Goal: Information Seeking & Learning: Find specific fact

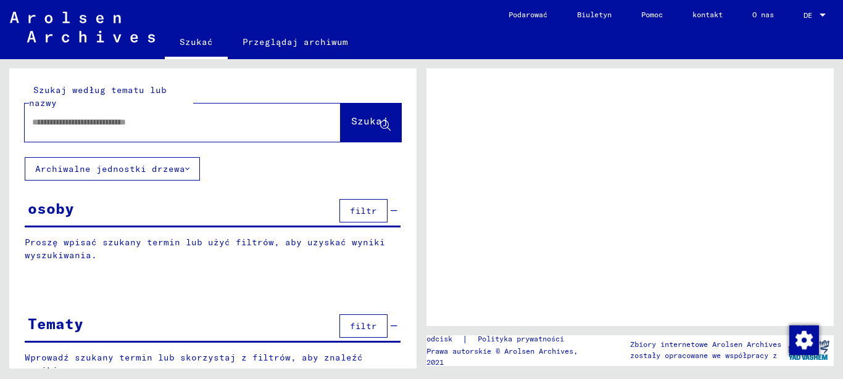
click at [134, 127] on input "text" at bounding box center [171, 122] width 279 height 13
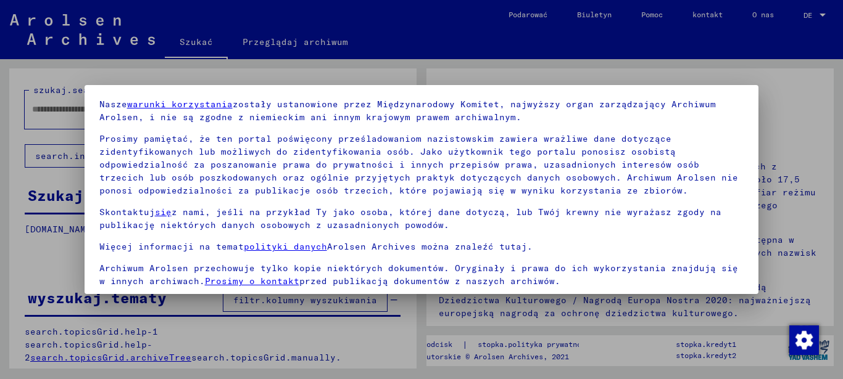
scroll to position [83, 0]
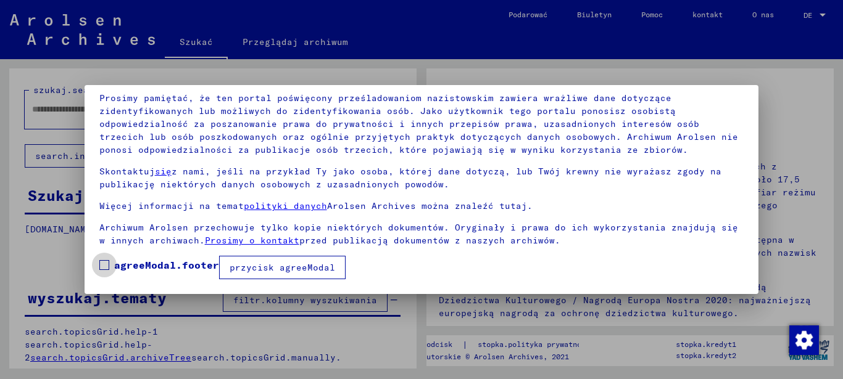
click at [101, 264] on span at bounding box center [104, 265] width 10 height 10
click at [267, 269] on font "przycisk agreeModal" at bounding box center [281, 267] width 105 height 11
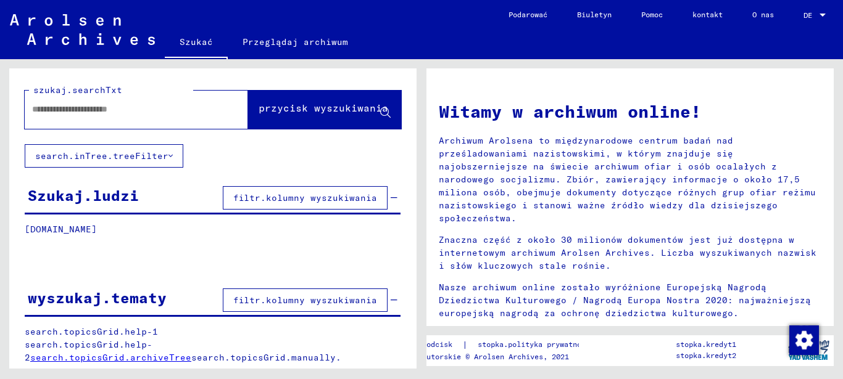
click at [41, 109] on input "text" at bounding box center [121, 109] width 179 height 13
click at [267, 104] on font "przycisk wyszukiwania" at bounding box center [323, 108] width 130 height 12
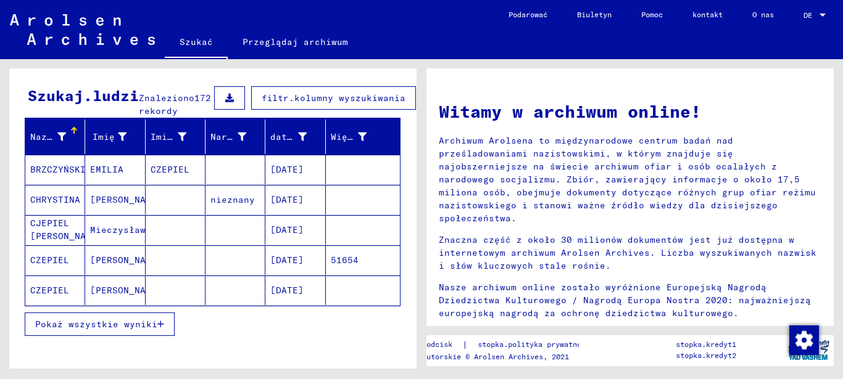
scroll to position [123, 0]
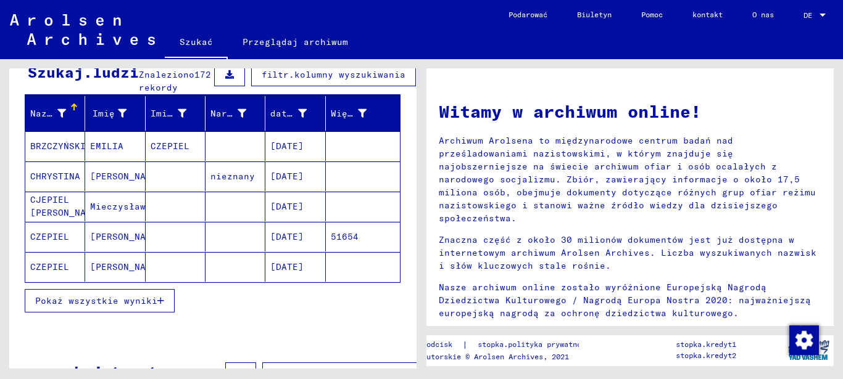
click at [102, 242] on font "[PERSON_NAME]" at bounding box center [126, 236] width 72 height 11
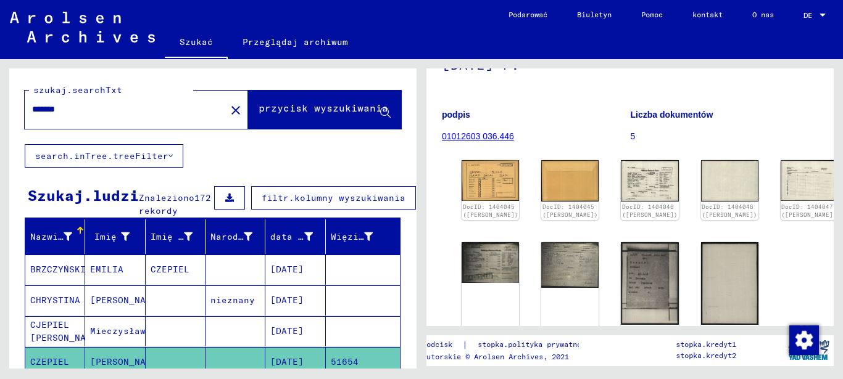
click at [112, 110] on input "*******" at bounding box center [125, 109] width 186 height 13
click at [273, 106] on font "przycisk wyszukiwania" at bounding box center [323, 108] width 130 height 12
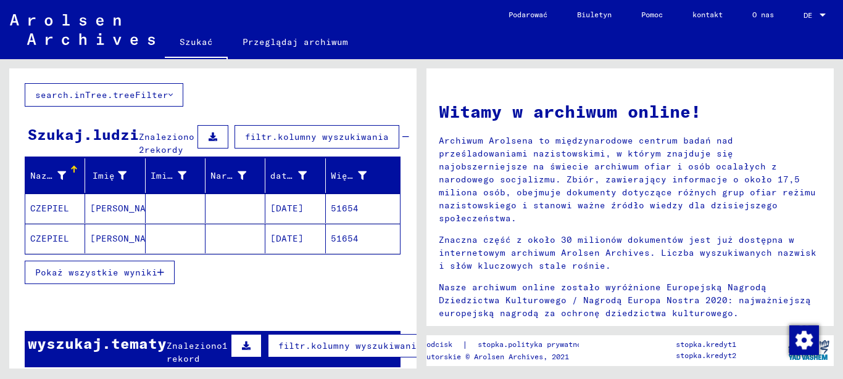
scroll to position [62, 0]
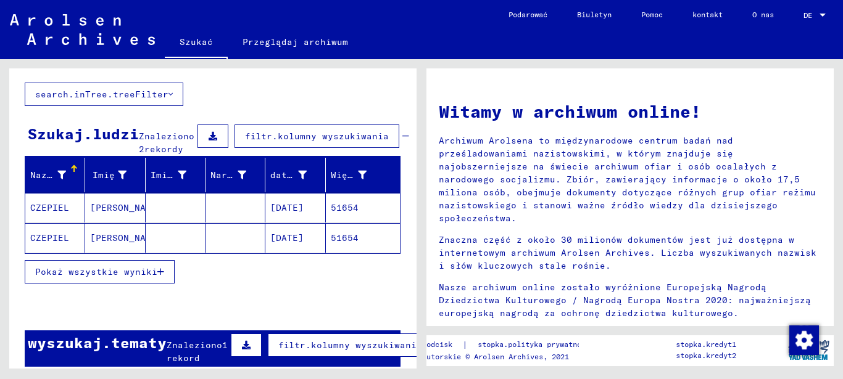
click at [337, 239] on font "51654" at bounding box center [345, 238] width 28 height 11
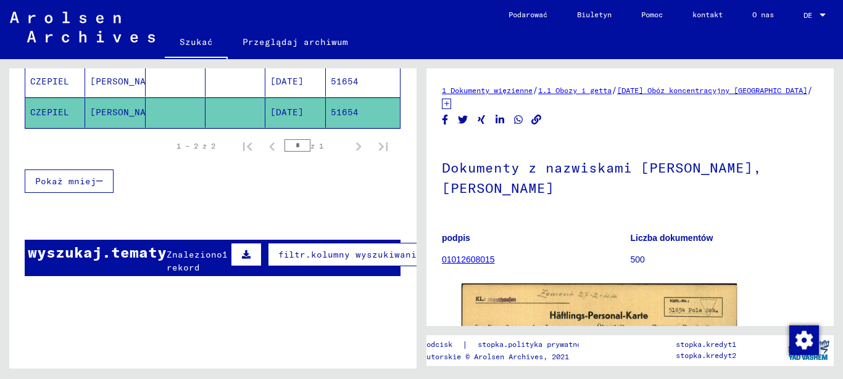
scroll to position [211, 0]
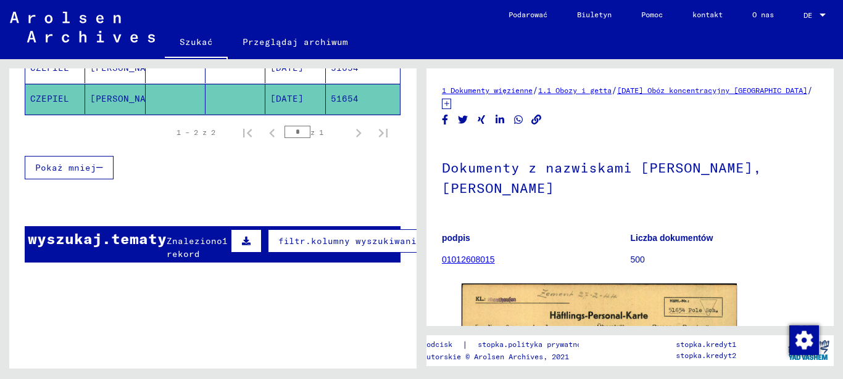
click at [206, 236] on font "Znaleziono" at bounding box center [195, 241] width 56 height 11
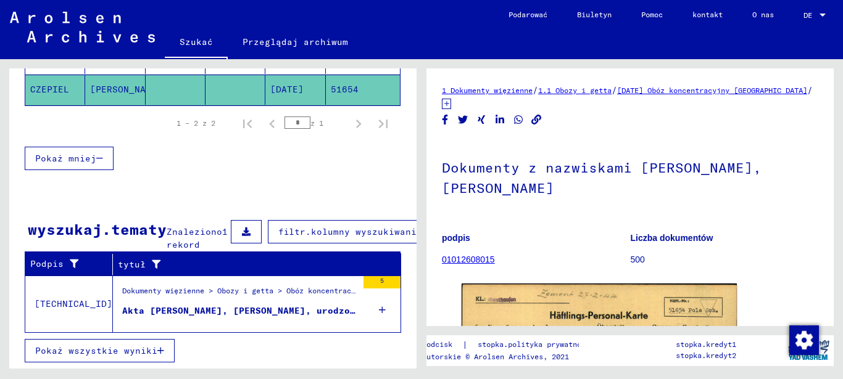
click at [202, 310] on font "Akta [PERSON_NAME], [PERSON_NAME], urodzony [DATE] r." at bounding box center [269, 310] width 294 height 11
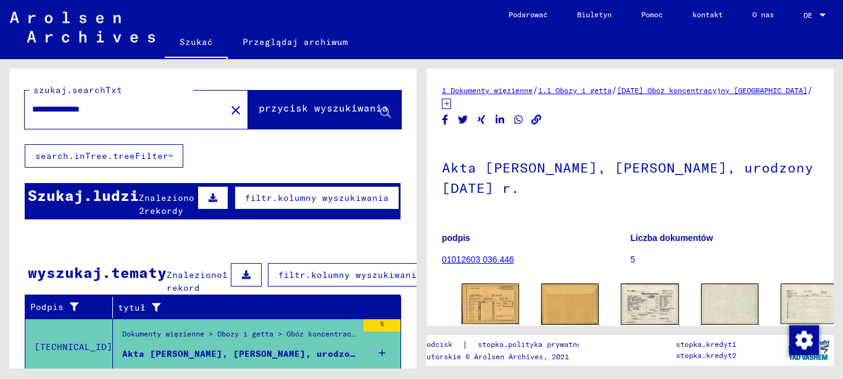
click at [130, 109] on input "**********" at bounding box center [125, 109] width 186 height 13
type input "*******"
click at [300, 107] on font "przycisk wyszukiwania" at bounding box center [323, 108] width 130 height 12
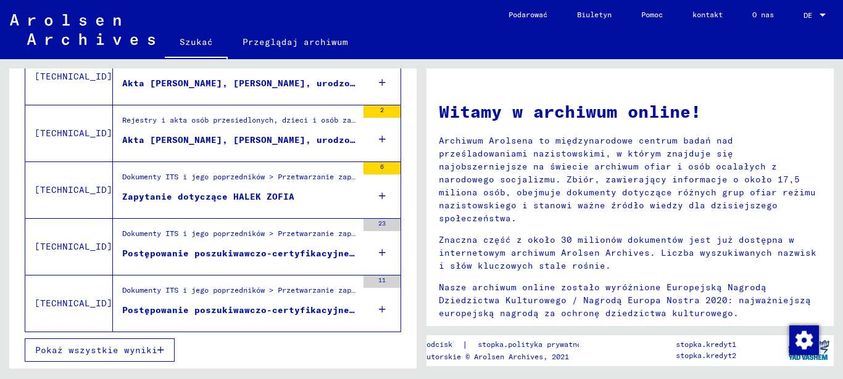
scroll to position [306, 0]
click at [136, 345] on font "Pokaż wszystkie wyniki" at bounding box center [96, 350] width 122 height 11
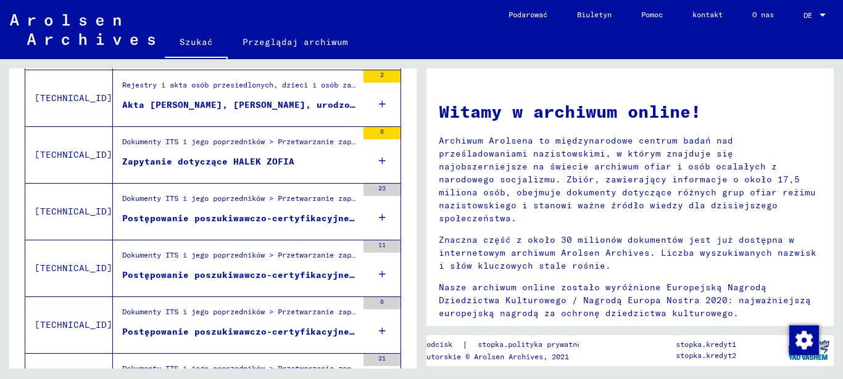
scroll to position [368, 0]
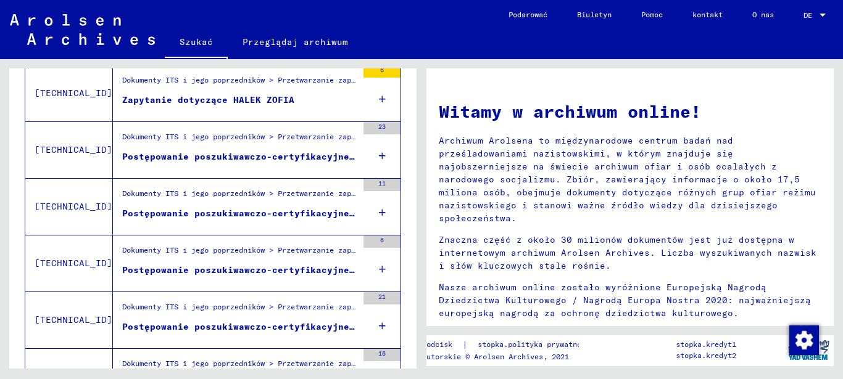
click at [200, 105] on font "Zapytanie dotyczące HALEK ZOFIA" at bounding box center [208, 99] width 172 height 11
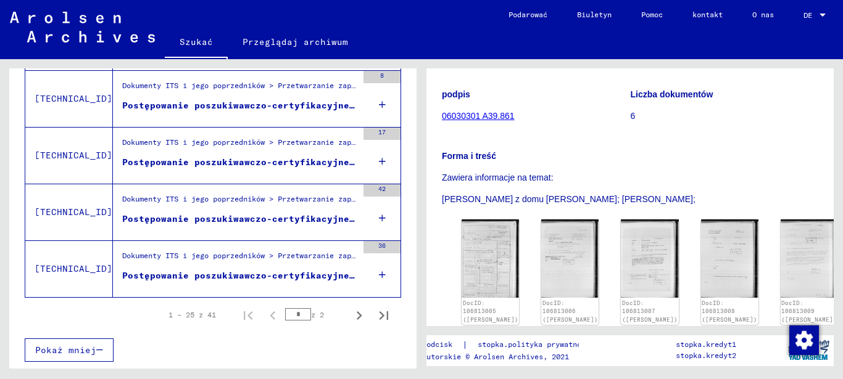
scroll to position [1476, 0]
click at [350, 307] on icon "Następna strona" at bounding box center [358, 315] width 17 height 17
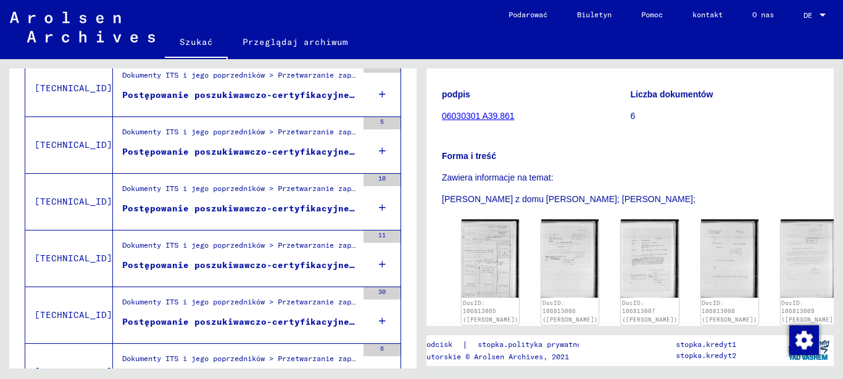
scroll to position [802, 0]
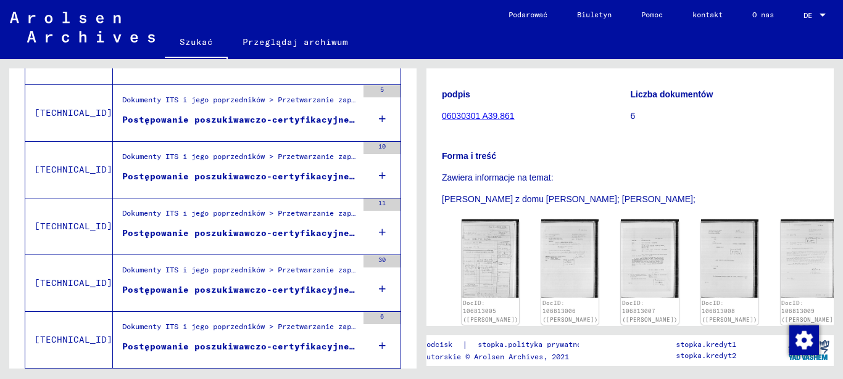
click at [320, 125] on font "Postępowanie poszukiwawczo-certyfikacyjne nr 689.056 dla [PERSON_NAME], [PERSON…" at bounding box center [380, 119] width 516 height 11
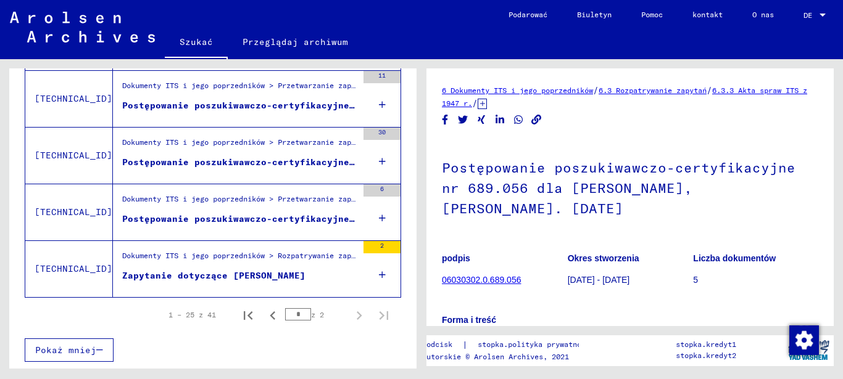
scroll to position [965, 0]
click at [264, 307] on icon "Poprzednia strona" at bounding box center [272, 315] width 17 height 17
type input "*"
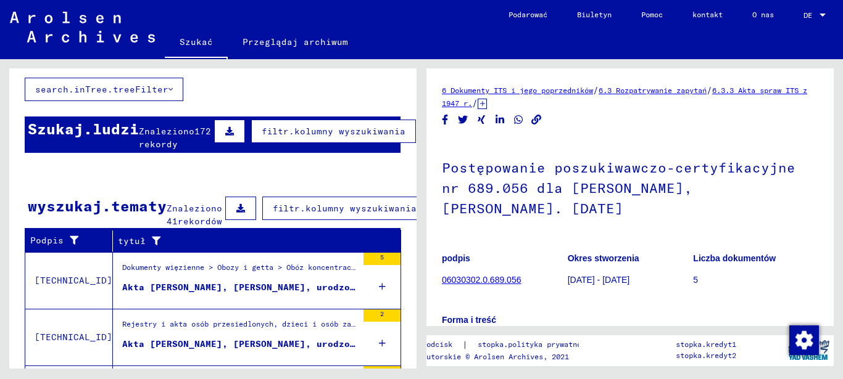
scroll to position [0, 0]
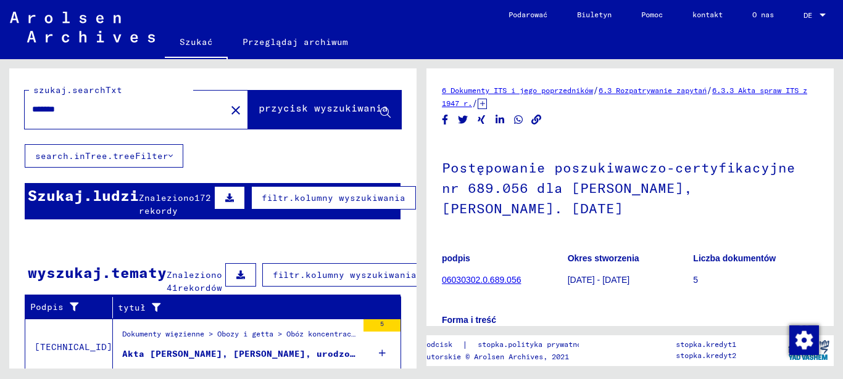
click at [152, 211] on font "172 rekordy" at bounding box center [175, 204] width 72 height 24
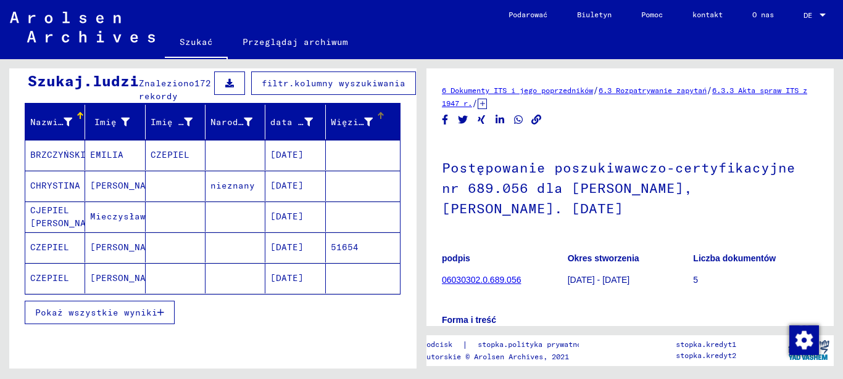
scroll to position [123, 0]
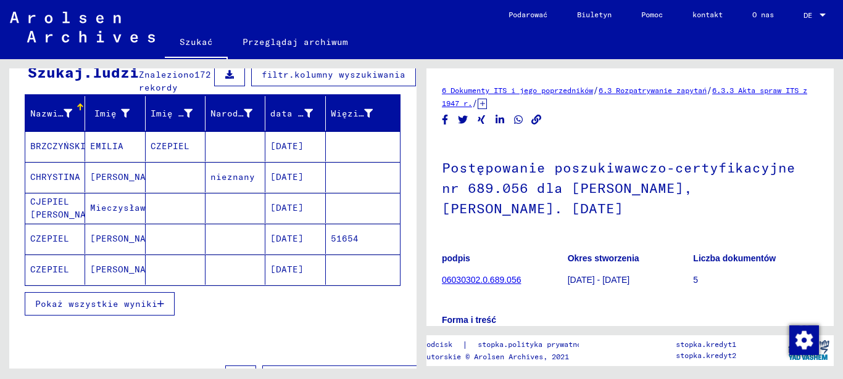
click at [141, 310] on font "Pokaż wszystkie wyniki" at bounding box center [96, 304] width 122 height 11
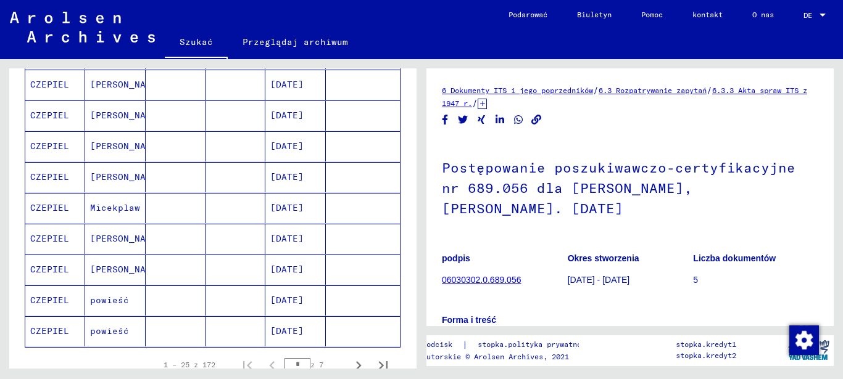
scroll to position [740, 0]
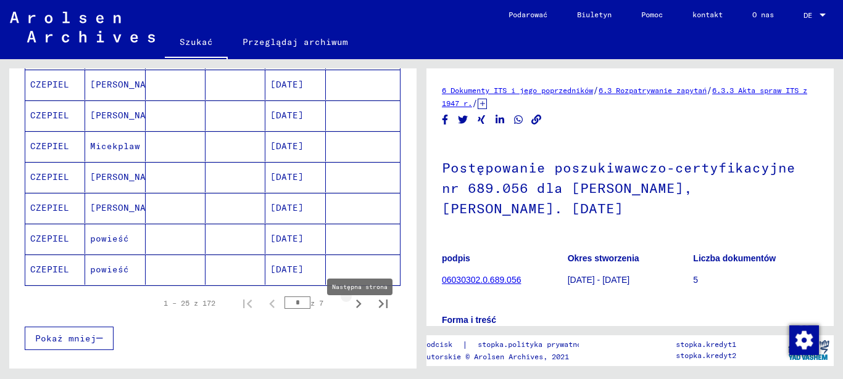
click at [356, 308] on icon "Następna strona" at bounding box center [359, 304] width 6 height 9
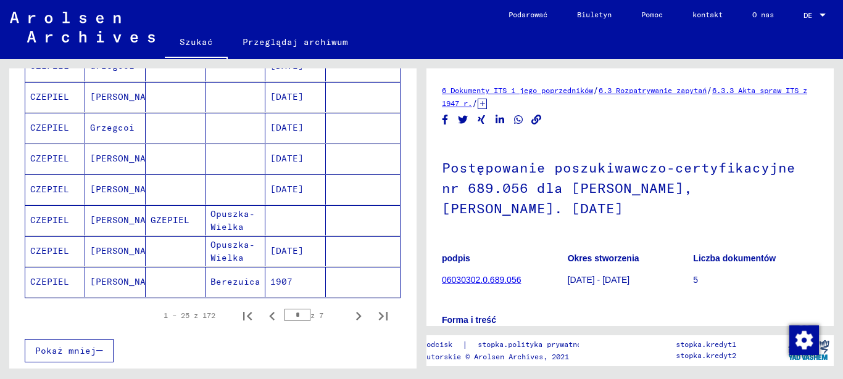
scroll to position [925, 0]
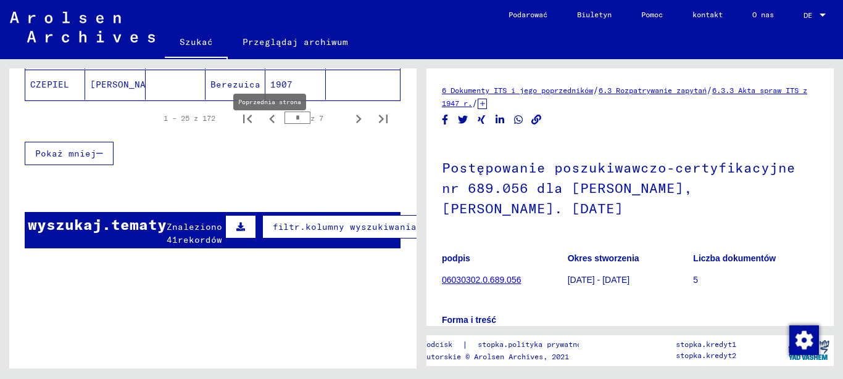
click at [265, 128] on icon "Poprzednia strona" at bounding box center [271, 118] width 17 height 17
type input "*"
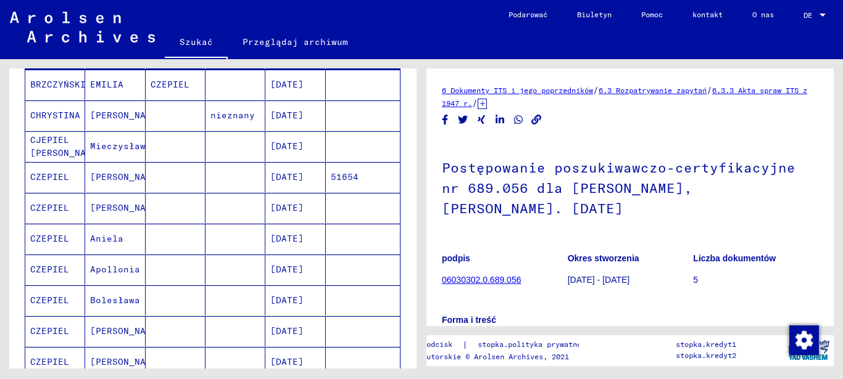
scroll to position [62, 0]
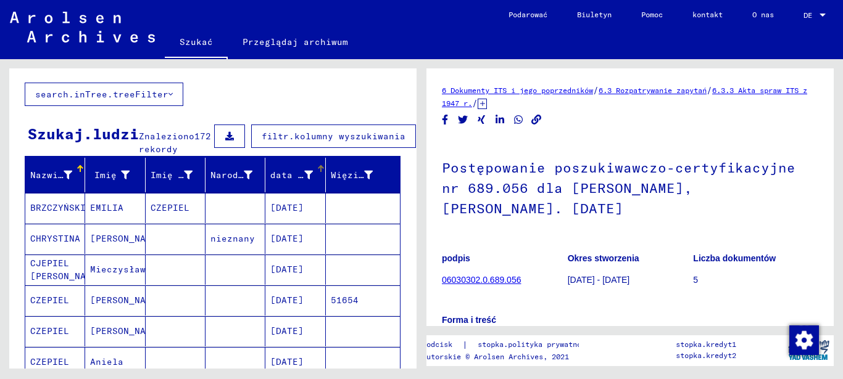
click at [284, 181] on font "data urodzenia" at bounding box center [309, 175] width 78 height 11
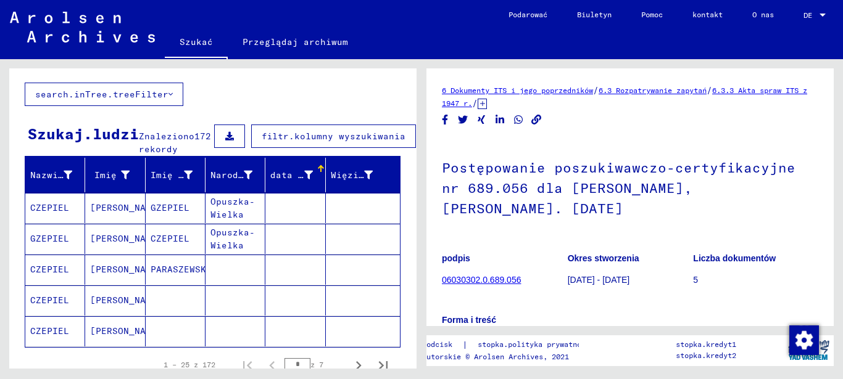
click at [320, 167] on div at bounding box center [321, 166] width 2 height 2
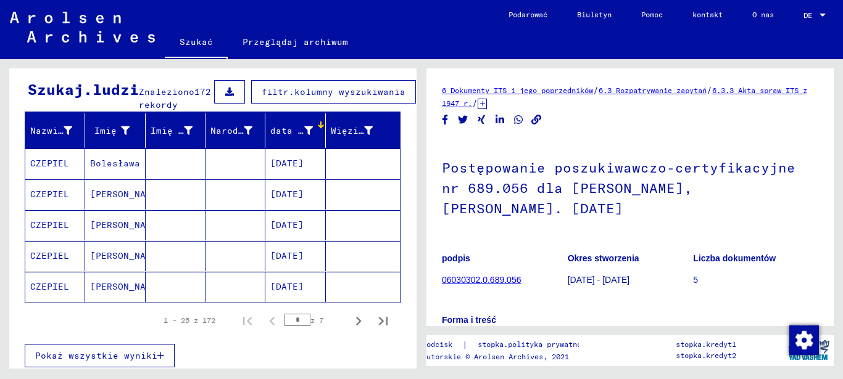
scroll to position [123, 0]
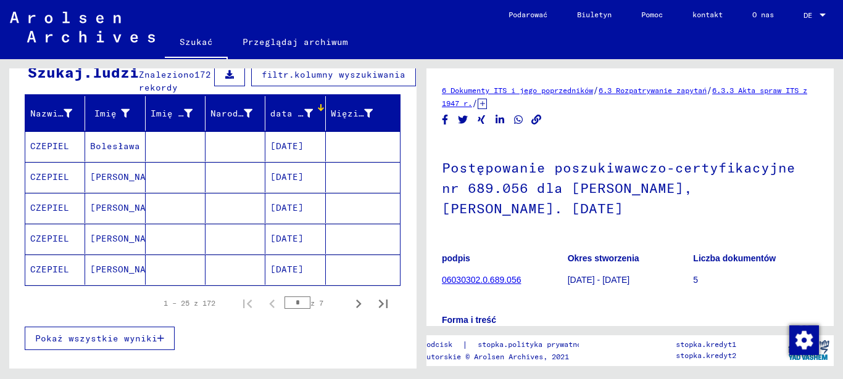
click at [125, 344] on font "Pokaż wszystkie wyniki" at bounding box center [96, 338] width 122 height 11
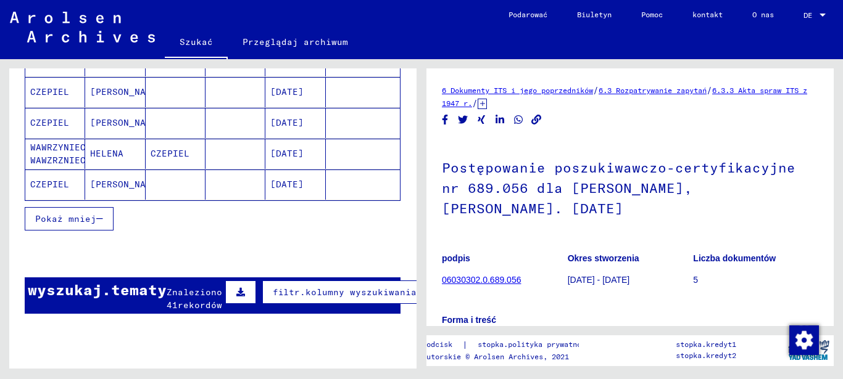
scroll to position [740, 0]
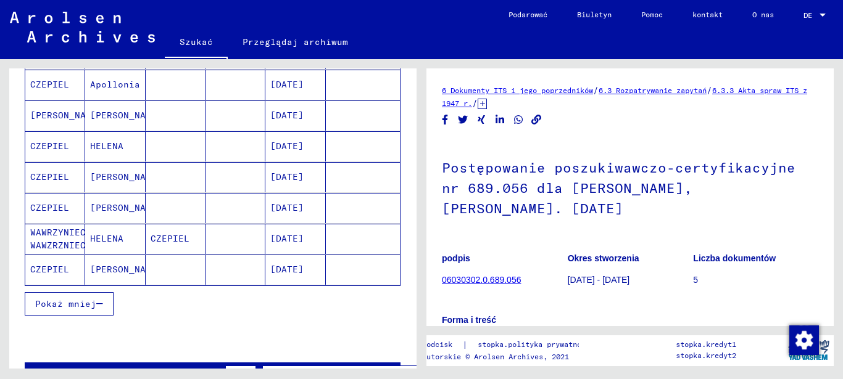
click at [252, 316] on div "Pokaż mniej" at bounding box center [213, 304] width 376 height 36
click at [80, 310] on font "Pokaż mniej" at bounding box center [65, 304] width 61 height 11
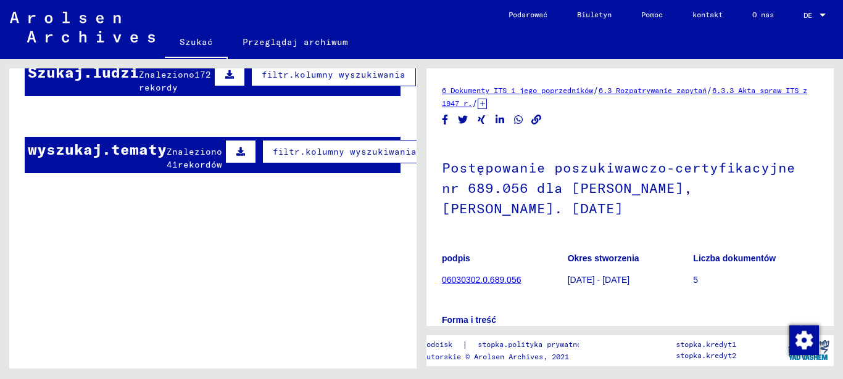
scroll to position [0, 0]
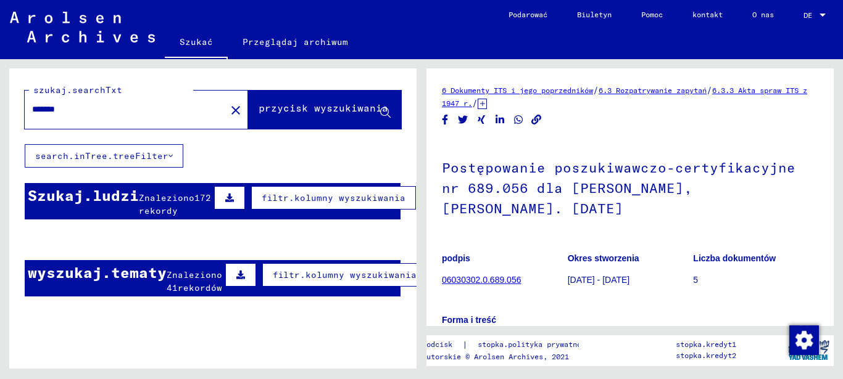
click at [163, 217] on font "172 rekordy" at bounding box center [175, 204] width 72 height 24
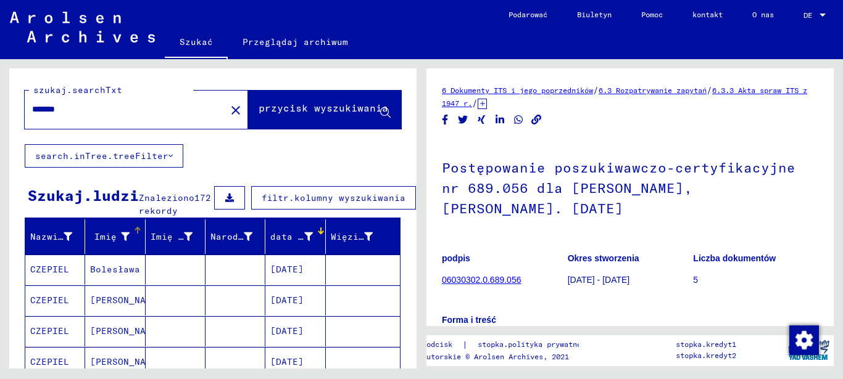
click at [103, 242] on font "Imię" at bounding box center [105, 236] width 22 height 11
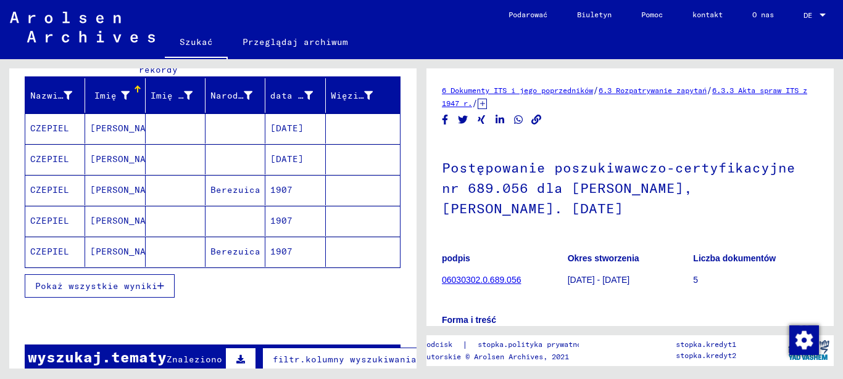
scroll to position [247, 0]
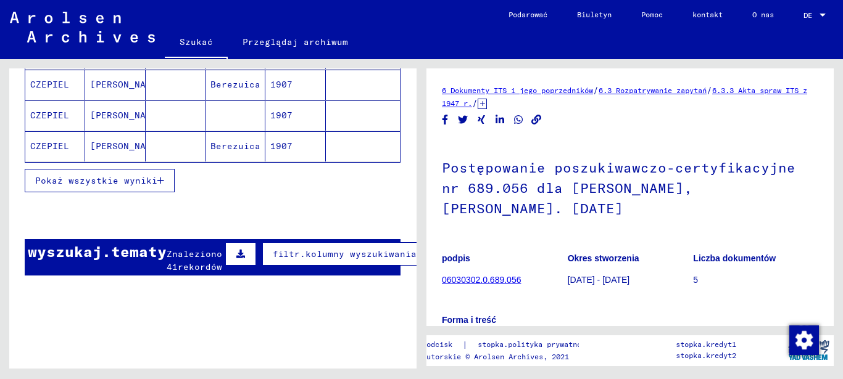
click at [149, 186] on font "Pokaż wszystkie wyniki" at bounding box center [96, 180] width 122 height 11
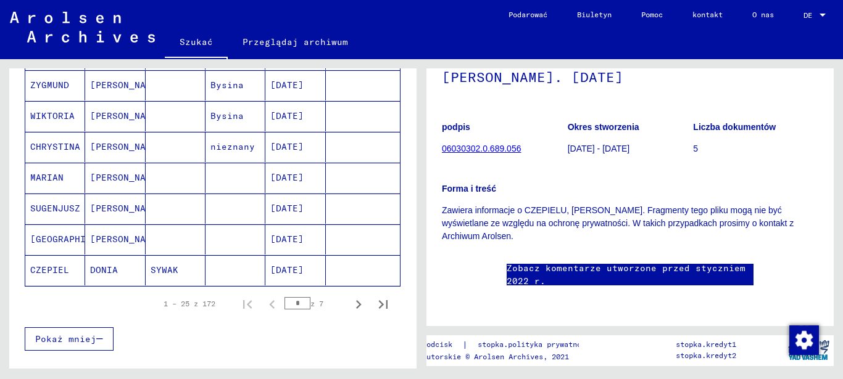
scroll to position [740, 0]
click at [350, 313] on icon "Następna strona" at bounding box center [358, 303] width 17 height 17
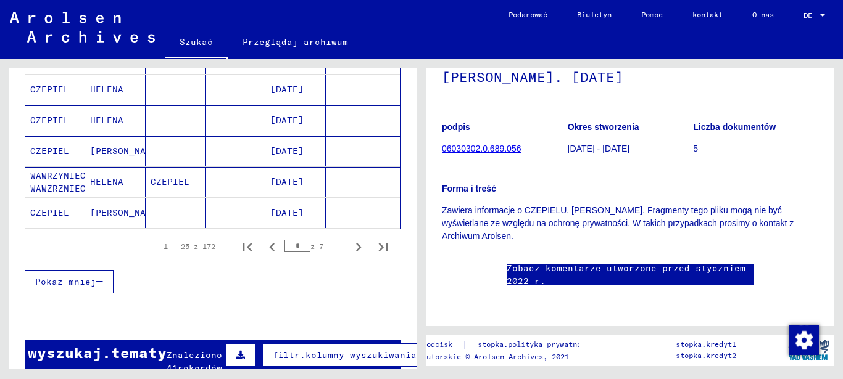
scroll to position [802, 0]
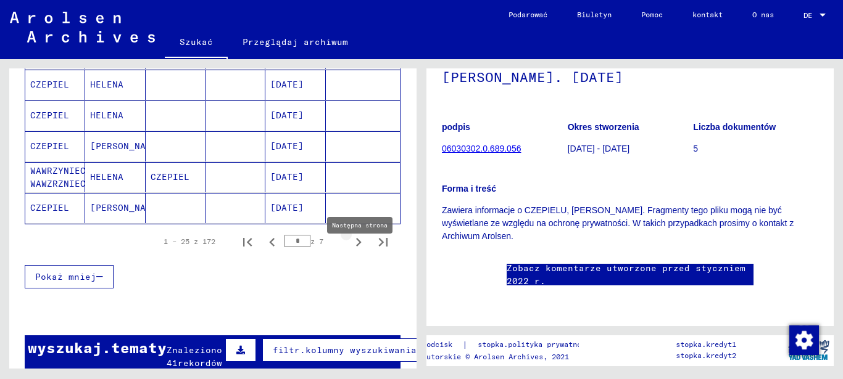
click at [350, 251] on icon "Następna strona" at bounding box center [358, 242] width 17 height 17
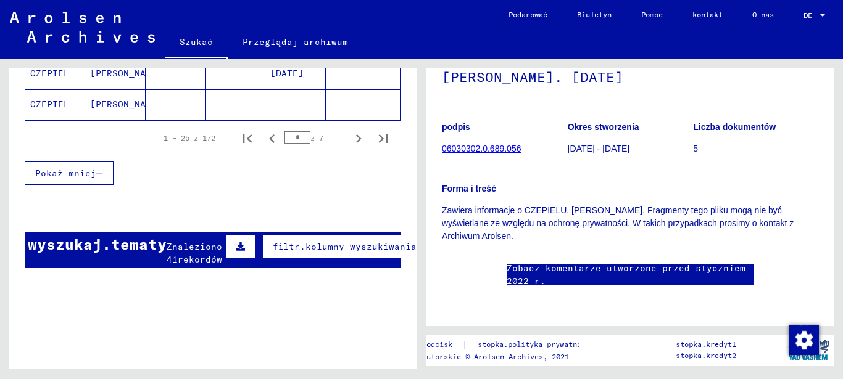
scroll to position [925, 0]
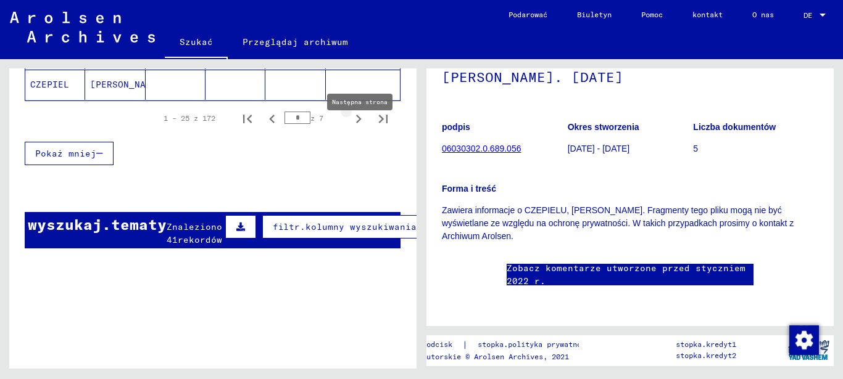
click at [350, 128] on icon "Następna strona" at bounding box center [358, 118] width 17 height 17
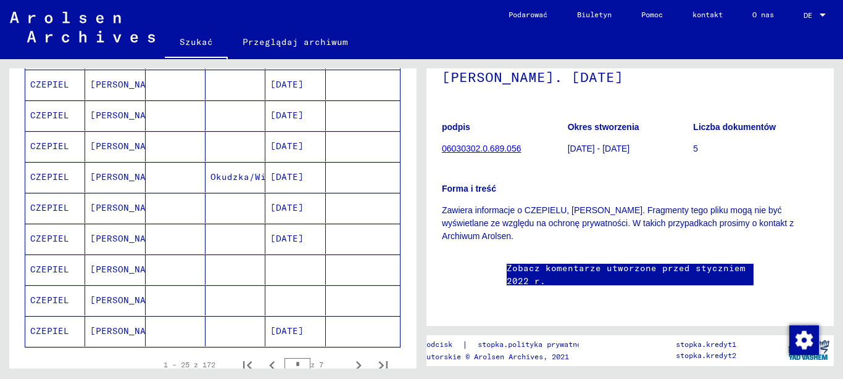
scroll to position [740, 0]
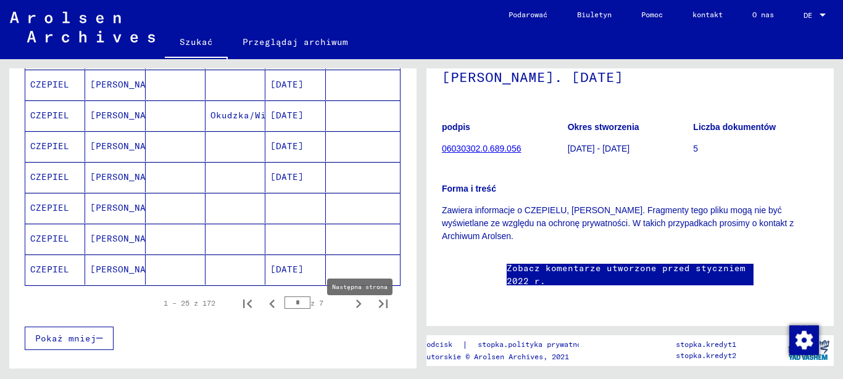
click at [351, 313] on icon "Następna strona" at bounding box center [358, 303] width 17 height 17
type input "*"
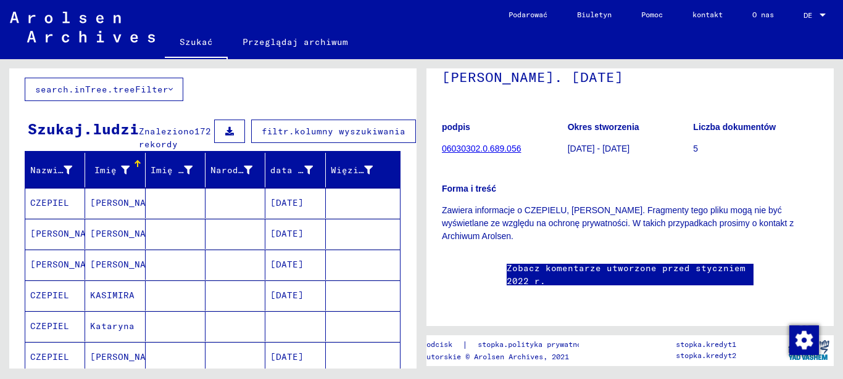
scroll to position [0, 0]
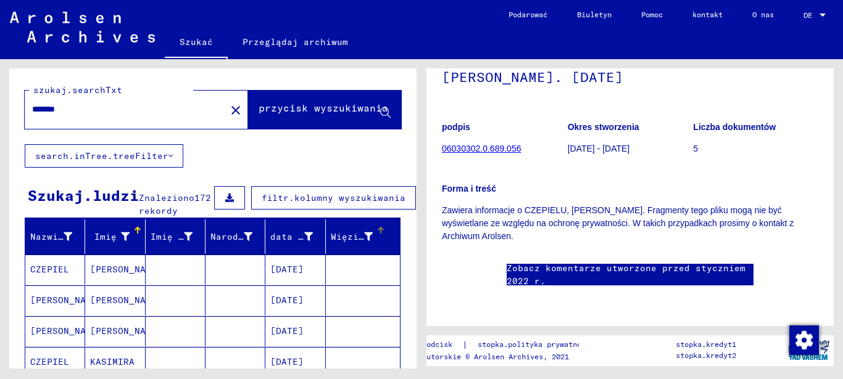
click at [334, 242] on font "Więzień nr" at bounding box center [359, 236] width 56 height 11
click at [358, 242] on font "Więzień nr" at bounding box center [359, 236] width 56 height 11
